Goal: Information Seeking & Learning: Learn about a topic

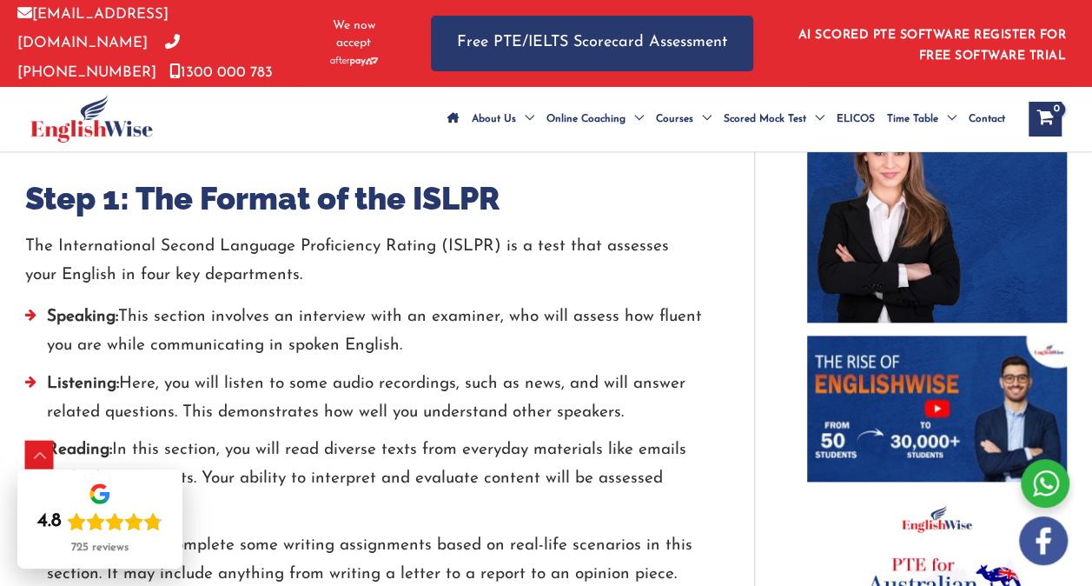
scroll to position [975, 0]
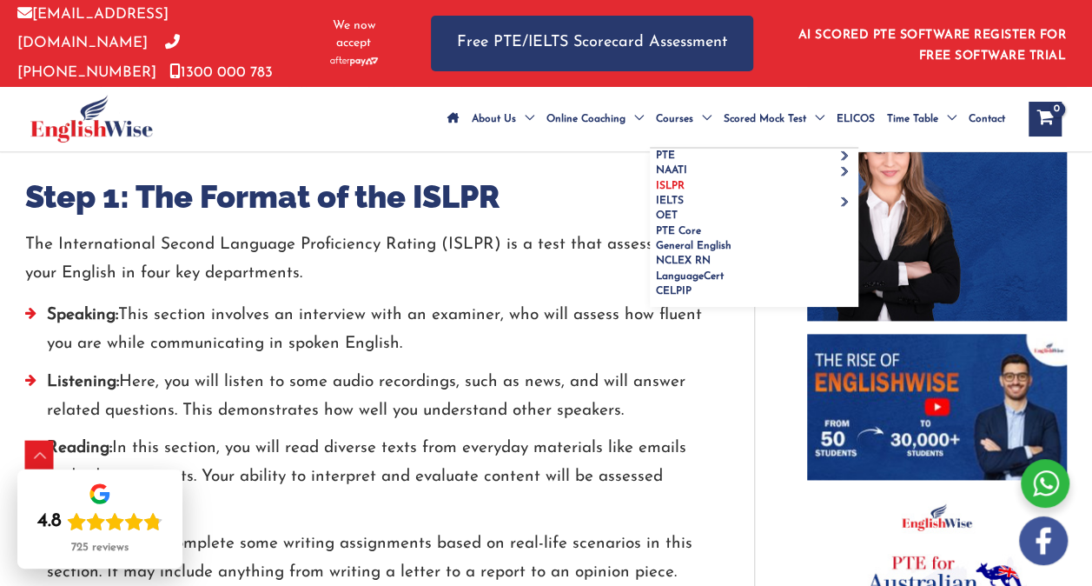
click at [650, 194] on link "ISLPR" at bounding box center [754, 186] width 209 height 15
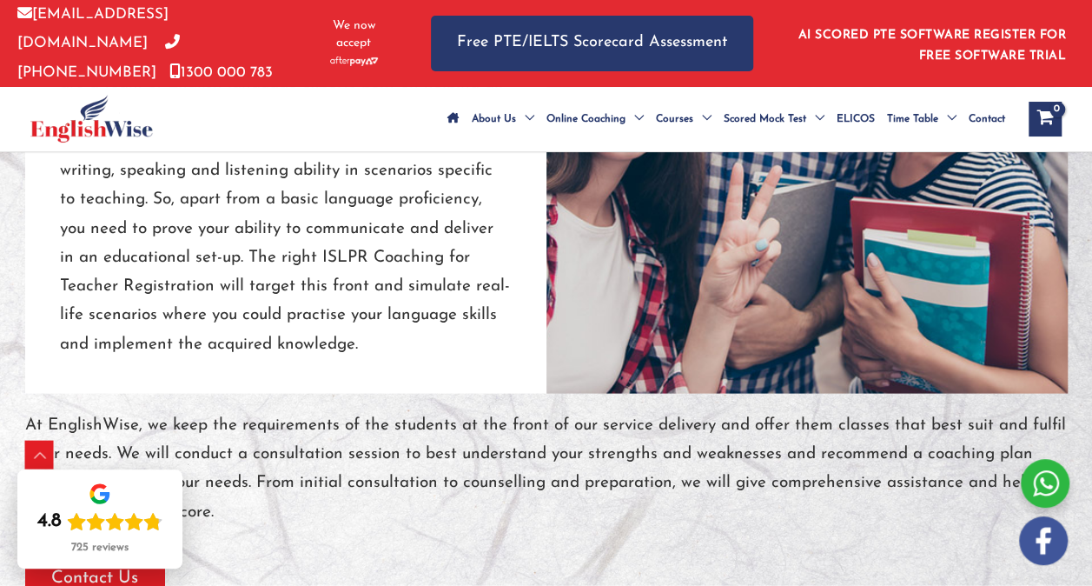
scroll to position [1648, 0]
click at [75, 341] on p "Learning and mastering a new language can be difficult, but with the right assi…" at bounding box center [286, 170] width 452 height 375
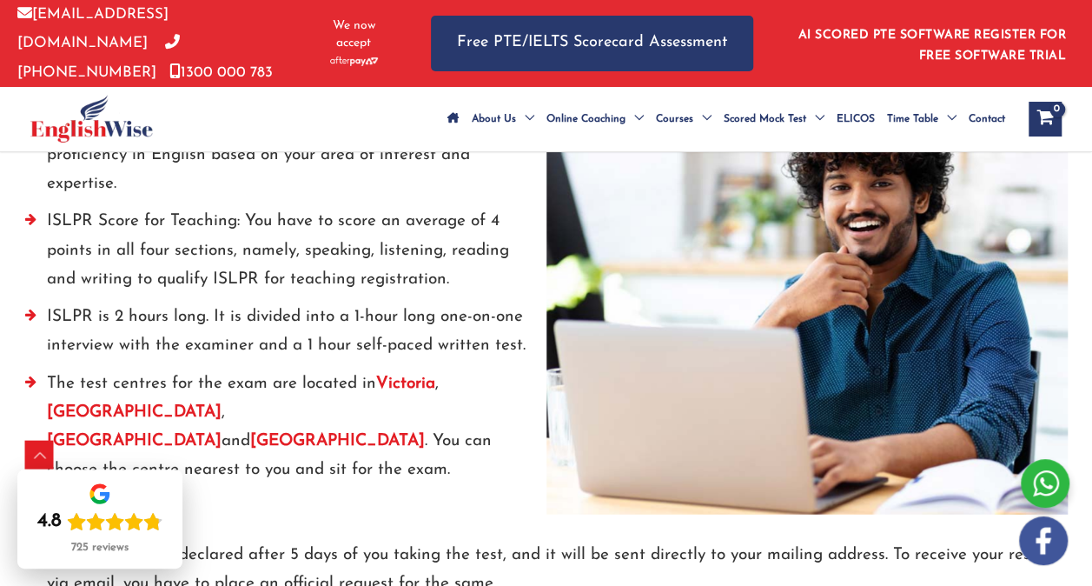
scroll to position [2504, 0]
click at [57, 302] on li "ISLPR Score for Teaching: You have to score an average of 4 points in all four …" at bounding box center [285, 254] width 521 height 96
click at [136, 368] on li "ISLPR is 2 hours long. It is divided into a 1-hour long one-on-one interview wi…" at bounding box center [285, 335] width 521 height 67
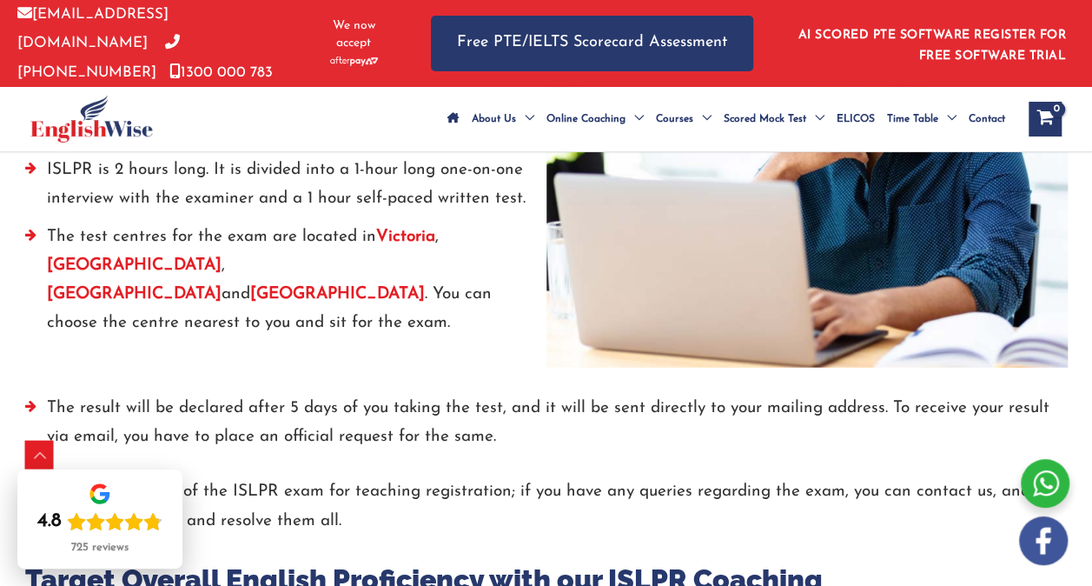
scroll to position [2650, 0]
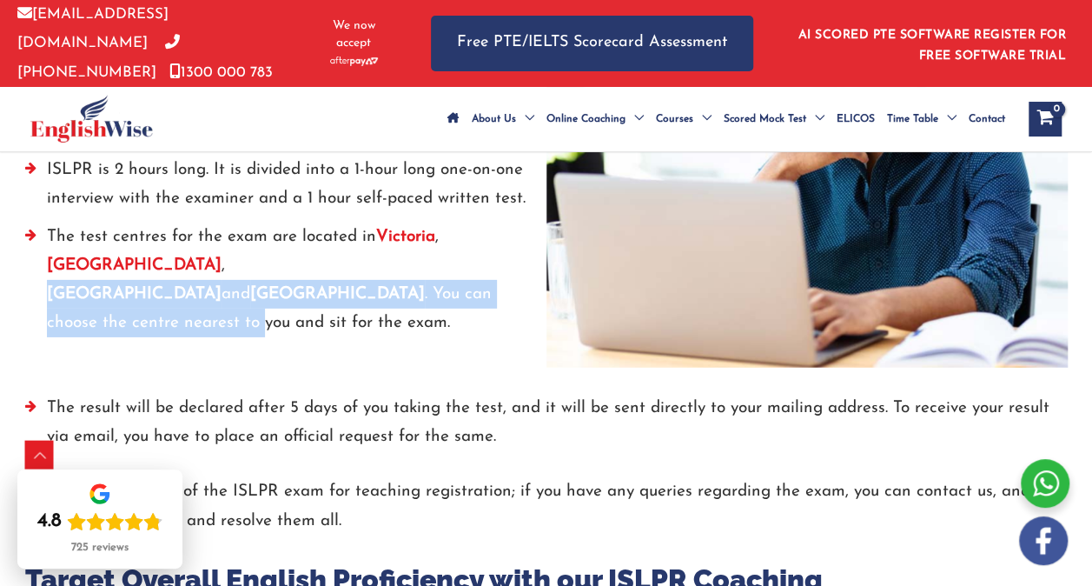
click at [142, 394] on div at bounding box center [546, 381] width 1043 height 26
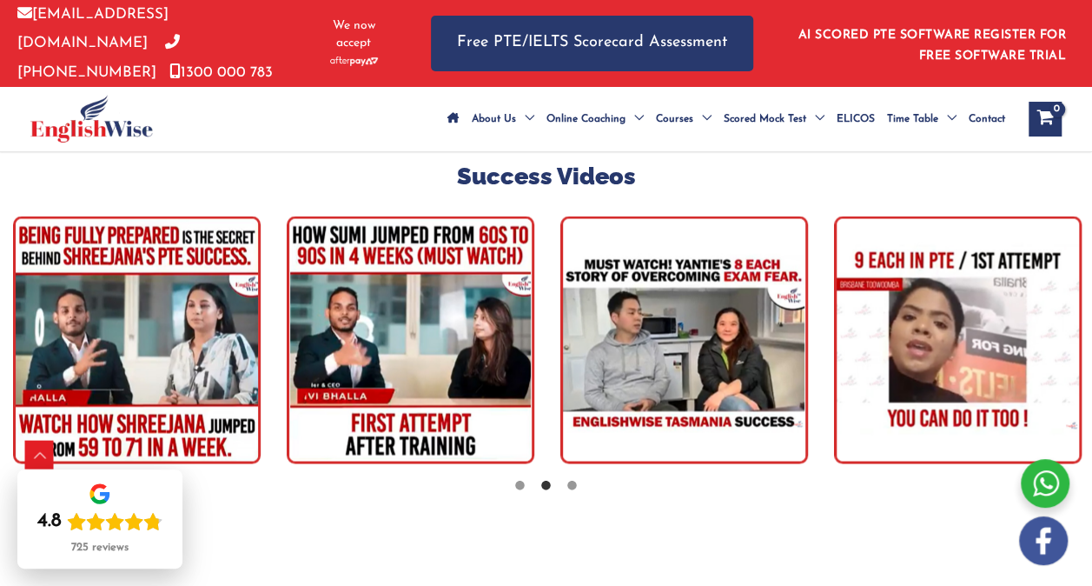
scroll to position [4881, 0]
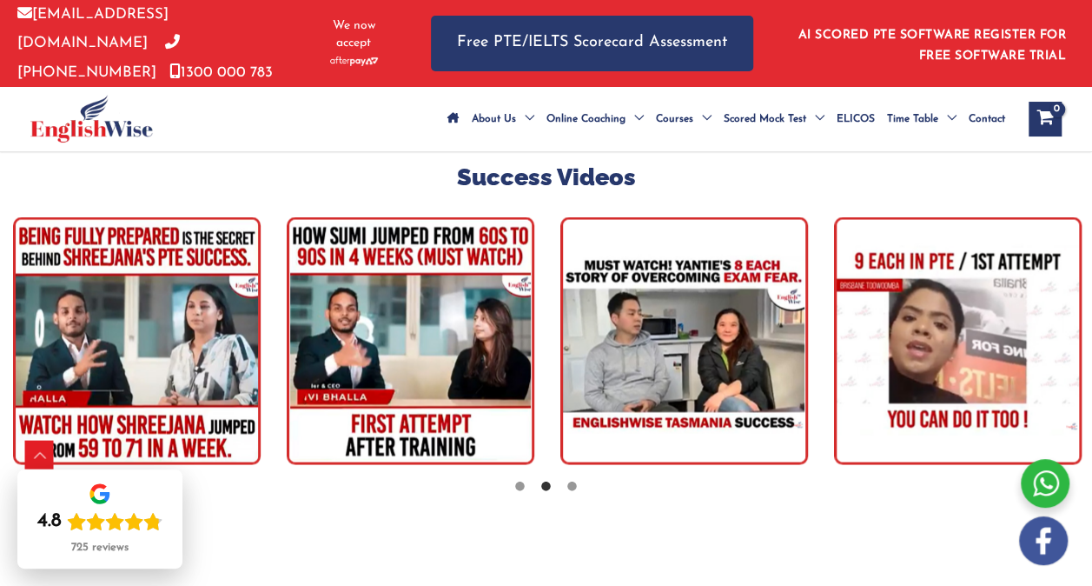
click at [77, 362] on img "tracker" at bounding box center [137, 340] width 248 height 248
click at [76, 363] on img "tracker" at bounding box center [137, 340] width 248 height 248
click at [910, 368] on img "tracker" at bounding box center [958, 340] width 248 height 248
click at [702, 329] on img "tracker" at bounding box center [685, 340] width 248 height 248
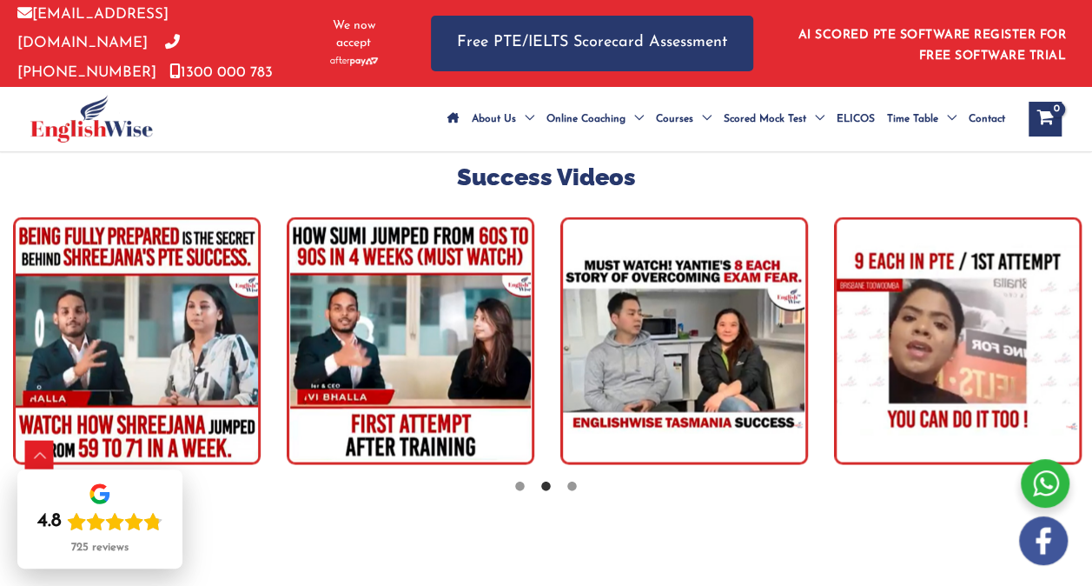
click at [702, 329] on img "tracker" at bounding box center [685, 340] width 248 height 248
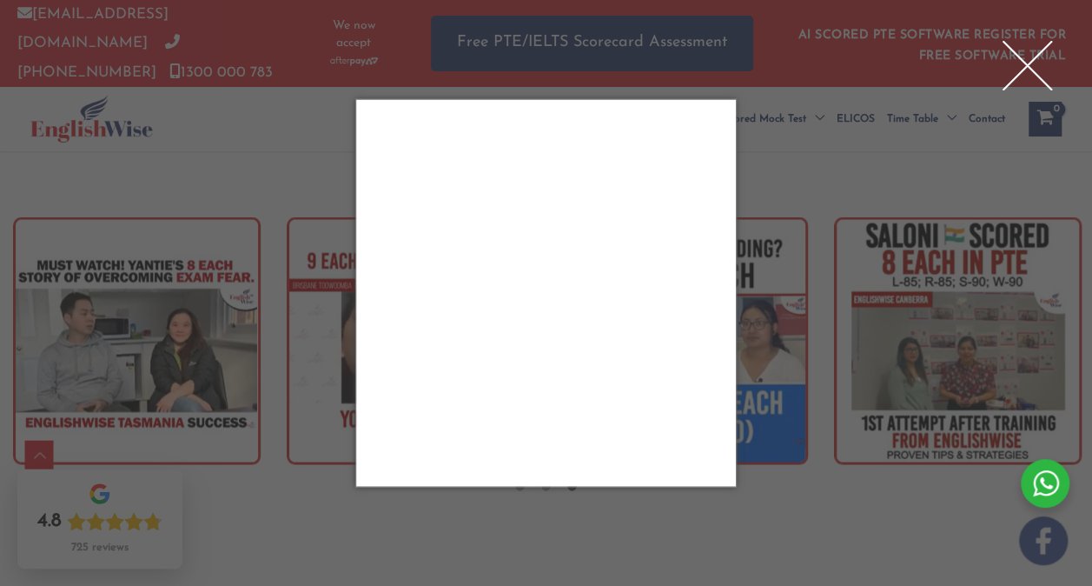
click at [1028, 61] on div "Close" at bounding box center [1027, 65] width 70 height 70
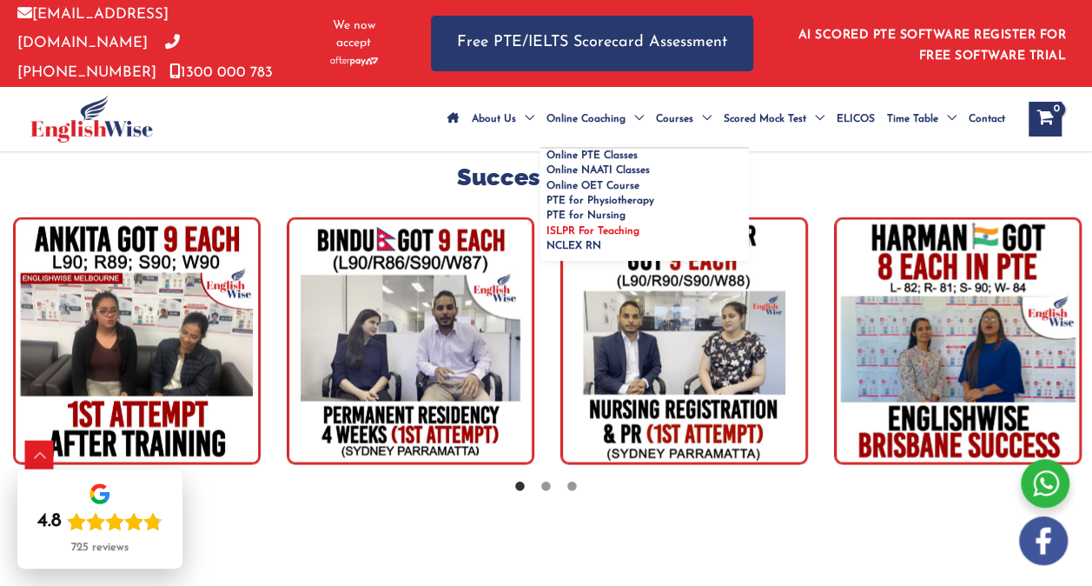
click at [547, 106] on span "Online Coaching" at bounding box center [586, 119] width 79 height 61
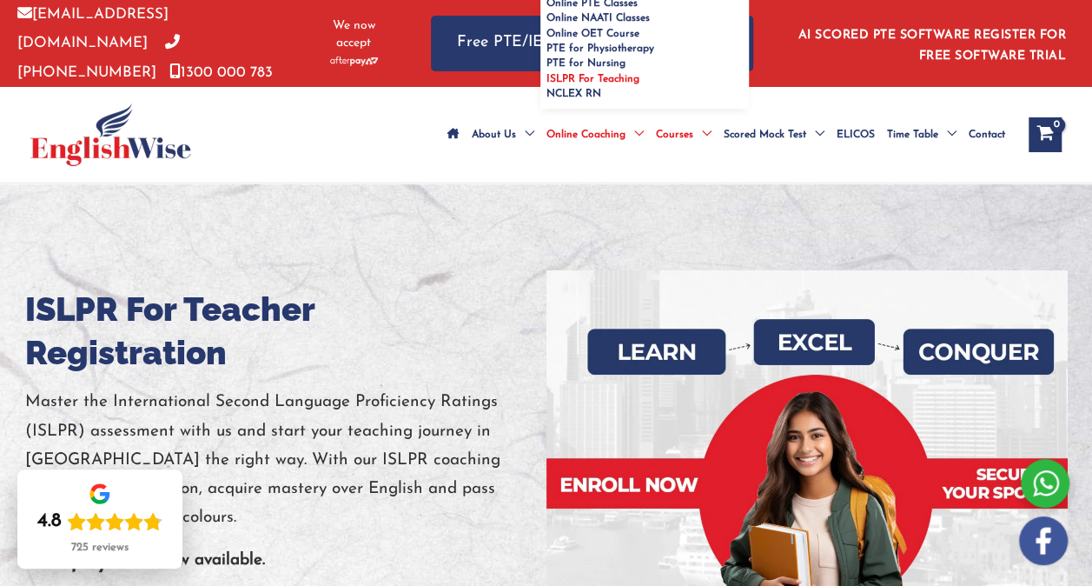
click at [547, 84] on span "ISLPR For Teaching" at bounding box center [593, 79] width 93 height 10
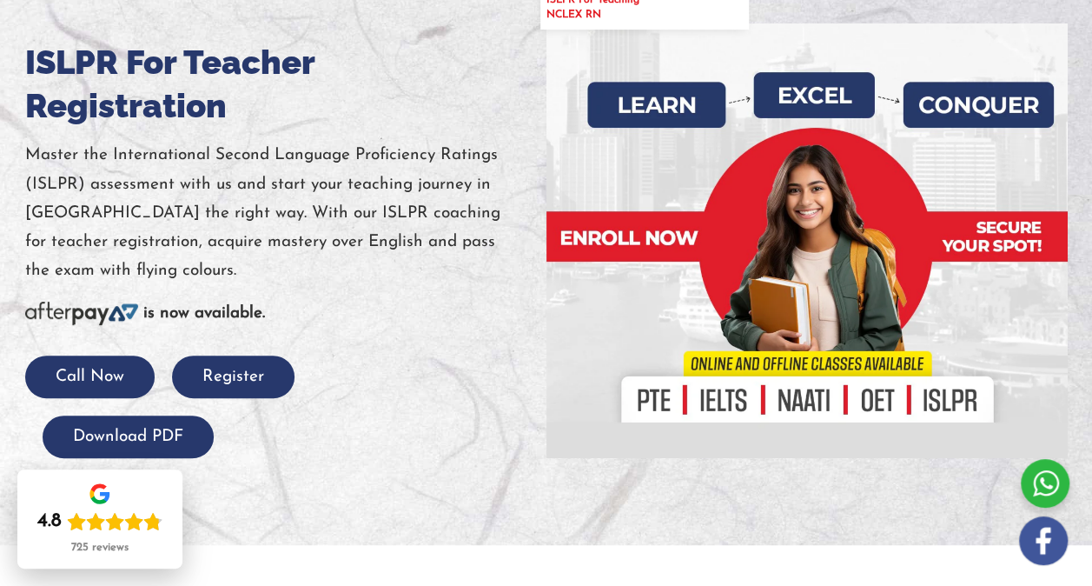
scroll to position [247, 0]
click at [670, 260] on div at bounding box center [807, 240] width 521 height 434
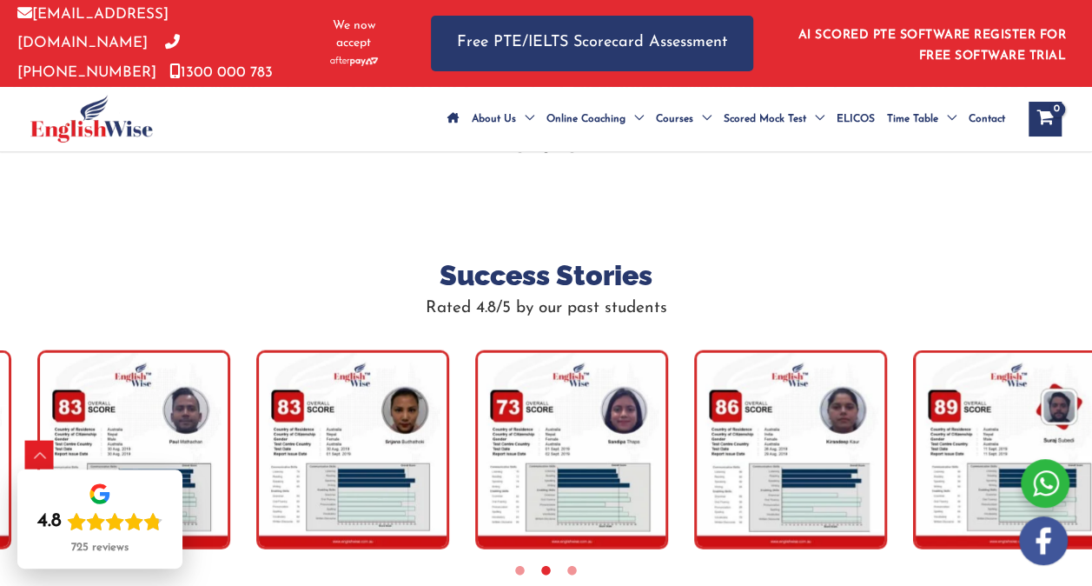
scroll to position [5220, 0]
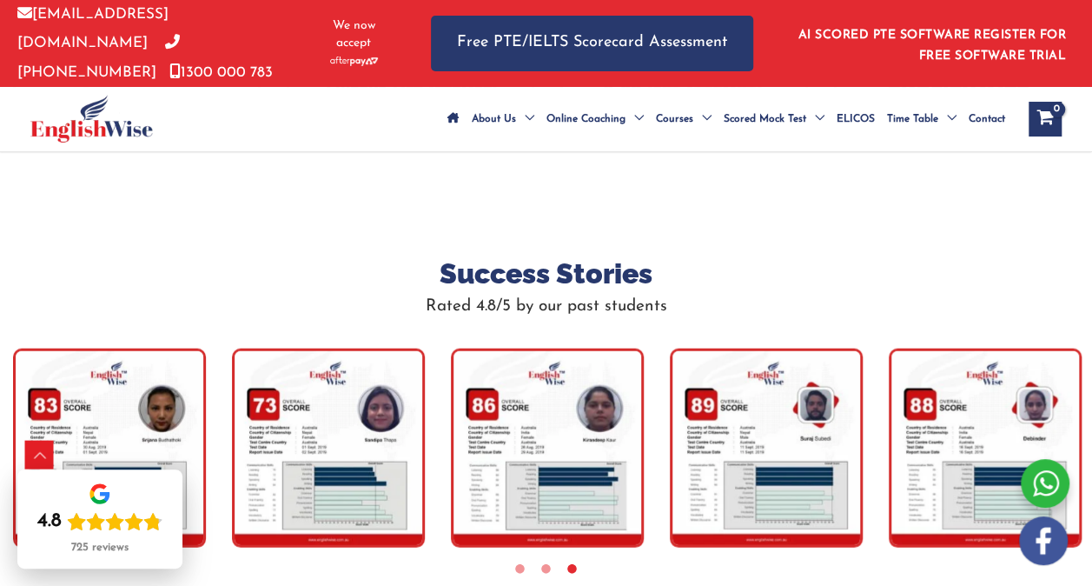
click at [594, 452] on img "tracker" at bounding box center [547, 447] width 193 height 199
click at [595, 403] on img "tracker" at bounding box center [547, 447] width 193 height 199
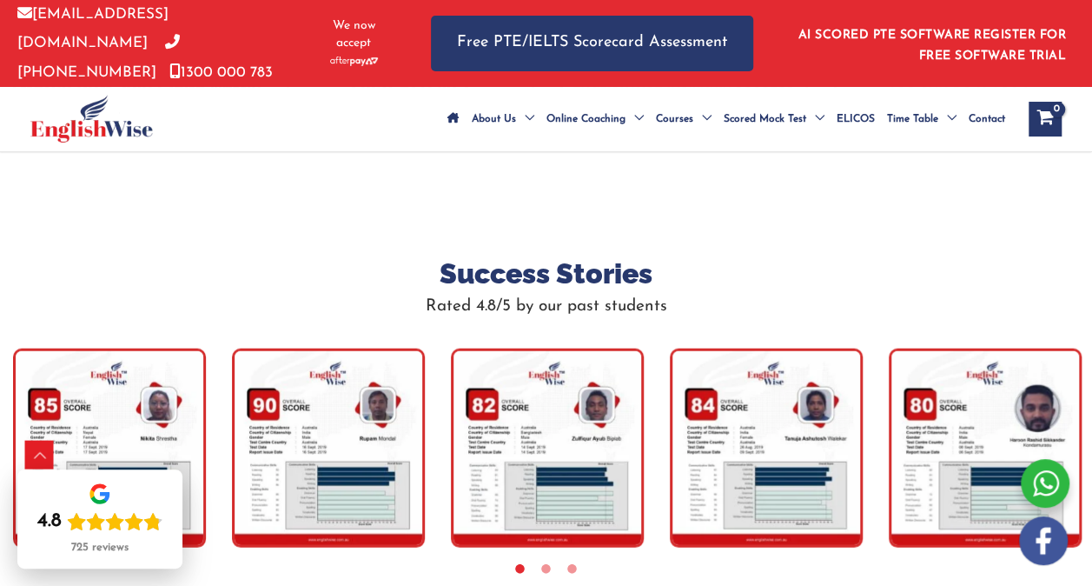
click at [770, 495] on img "tracker" at bounding box center [766, 447] width 193 height 199
click at [607, 360] on img "tracker" at bounding box center [547, 447] width 193 height 199
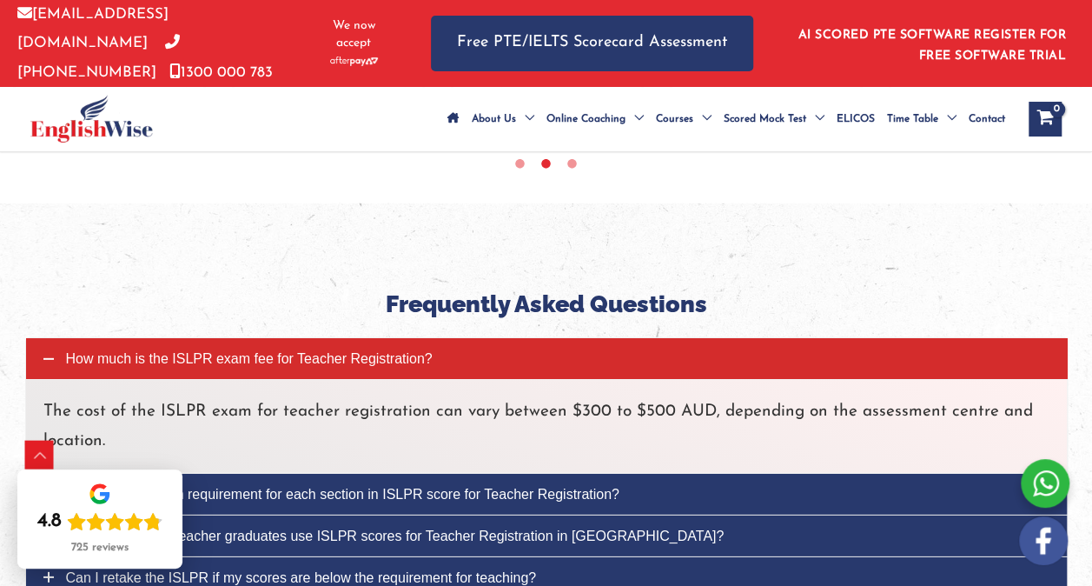
scroll to position [5626, 0]
